Goal: Information Seeking & Learning: Learn about a topic

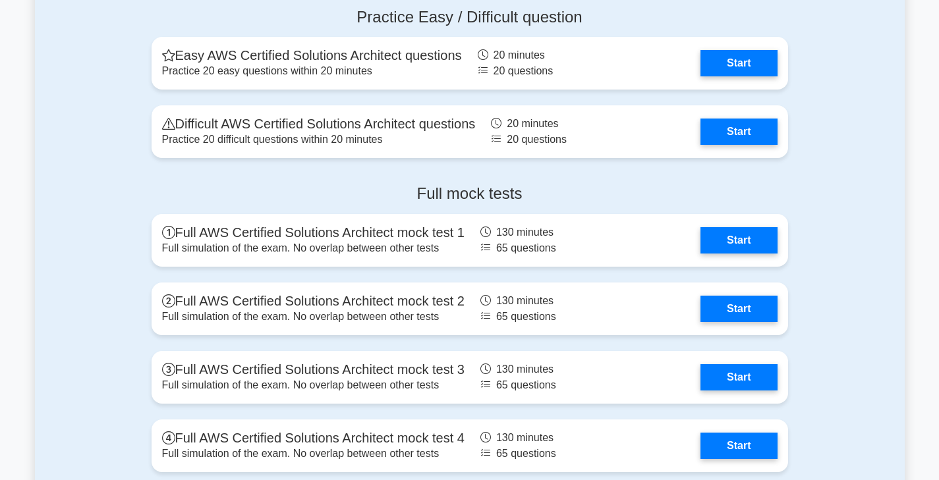
scroll to position [2963, 0]
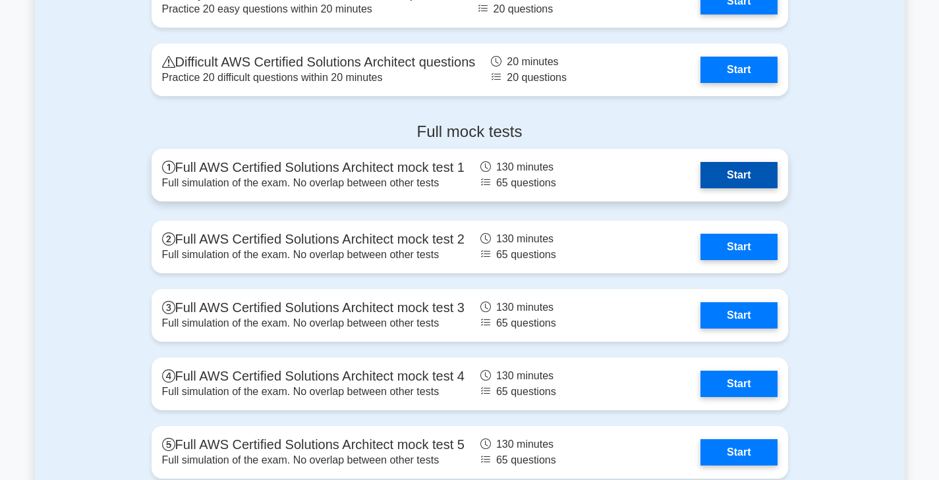
click at [712, 170] on link "Start" at bounding box center [738, 175] width 76 height 26
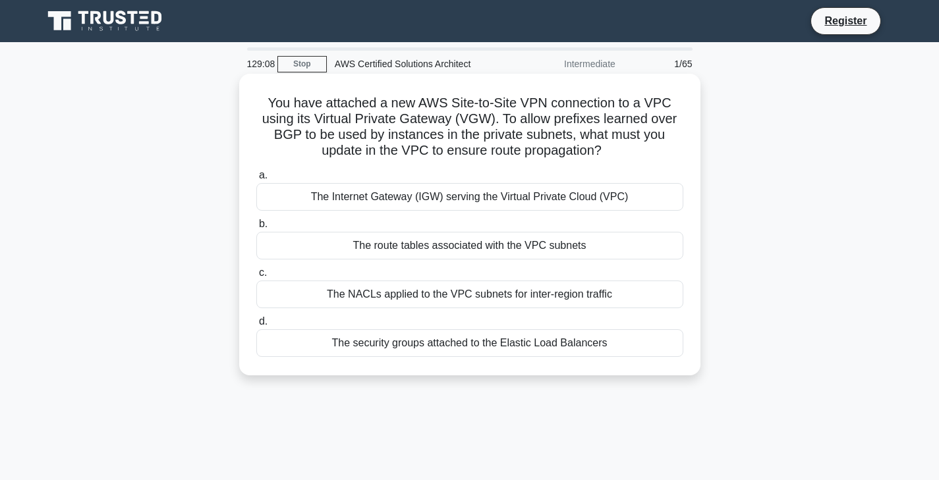
click at [456, 250] on div "The route tables associated with the VPC subnets" at bounding box center [469, 246] width 427 height 28
click at [256, 229] on input "b. The route tables associated with the VPC subnets" at bounding box center [256, 224] width 0 height 9
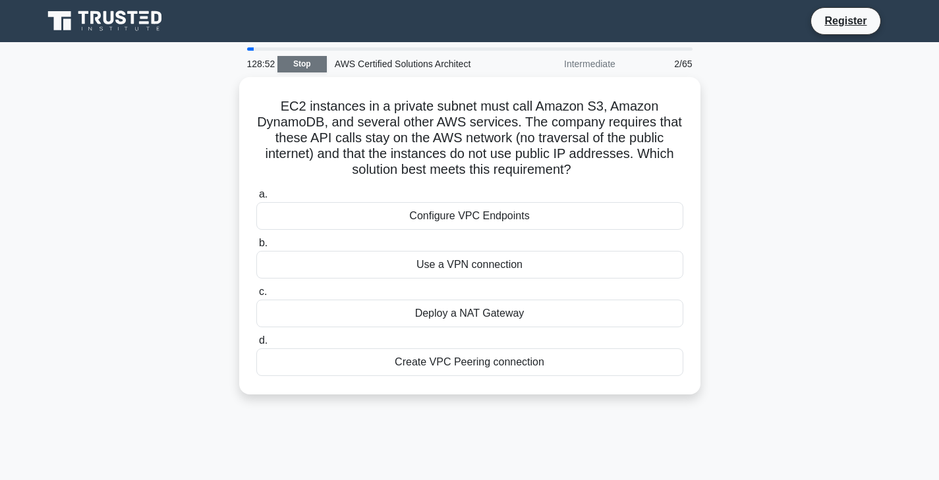
click at [305, 67] on link "Stop" at bounding box center [301, 64] width 49 height 16
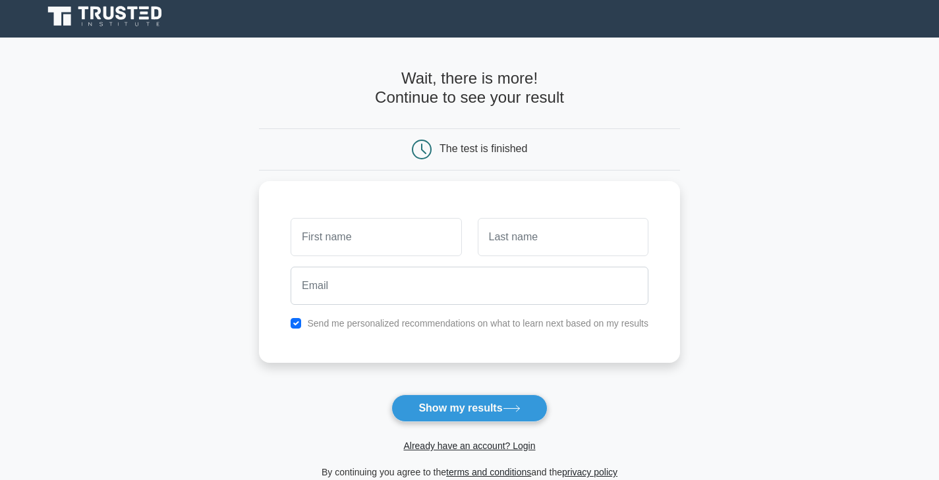
scroll to position [5, 0]
